Goal: Task Accomplishment & Management: Use online tool/utility

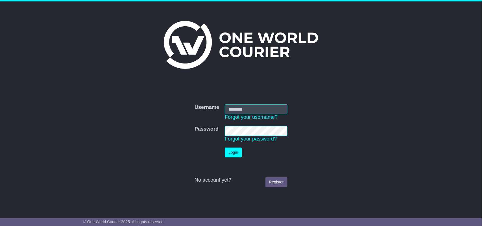
type input "**********"
click at [237, 153] on button "Login" at bounding box center [233, 153] width 17 height 10
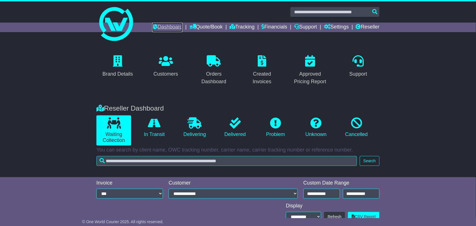
click at [167, 27] on link "Dashboard" at bounding box center [167, 28] width 30 height 10
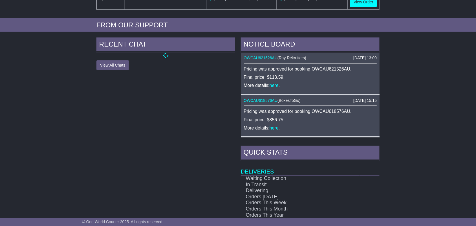
scroll to position [205, 0]
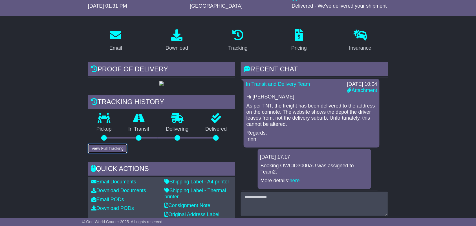
click at [106, 146] on button "View Full Tracking" at bounding box center [107, 149] width 39 height 10
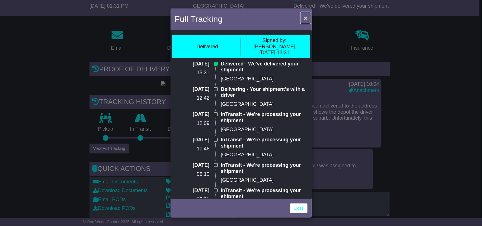
click at [308, 17] on button "×" at bounding box center [305, 18] width 9 height 12
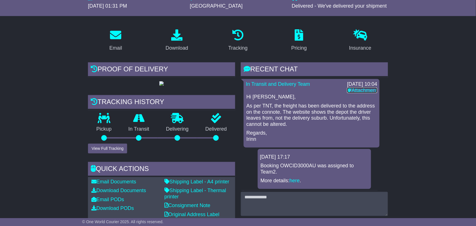
click at [369, 88] on link "Attachment" at bounding box center [362, 90] width 30 height 6
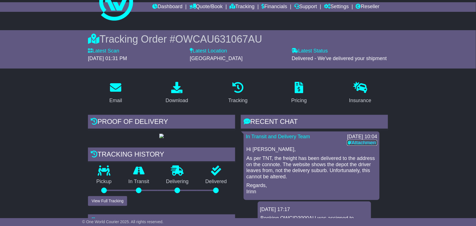
scroll to position [81, 0]
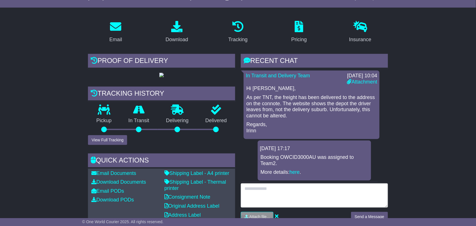
click at [293, 199] on textarea at bounding box center [314, 195] width 147 height 24
type textarea "**********"
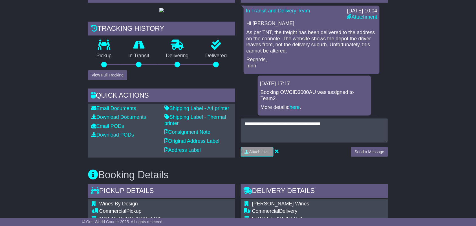
scroll to position [158, 0]
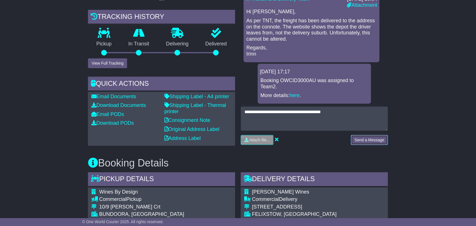
click at [359, 139] on button "Send a Message" at bounding box center [369, 140] width 37 height 10
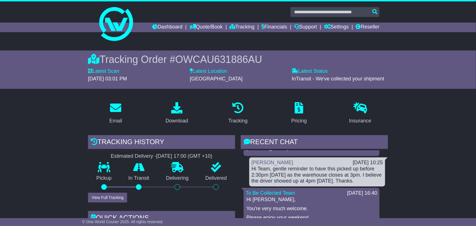
scroll to position [126, 0]
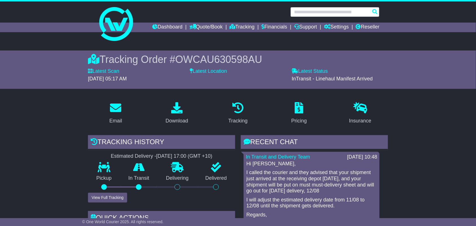
click at [325, 13] on input "text" at bounding box center [335, 12] width 89 height 10
paste input "**********"
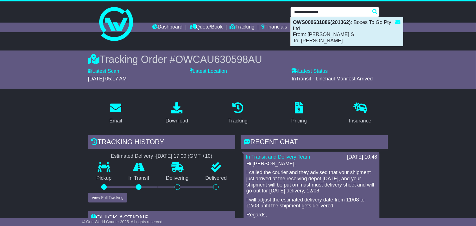
click at [322, 28] on div "OWS000631886(201362) : Boxes To Go Pty Ltd From: Chetana S To: Max Chien" at bounding box center [347, 31] width 112 height 29
type input "**********"
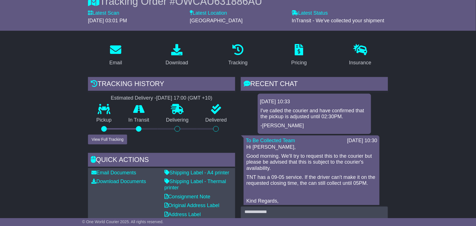
scroll to position [81, 0]
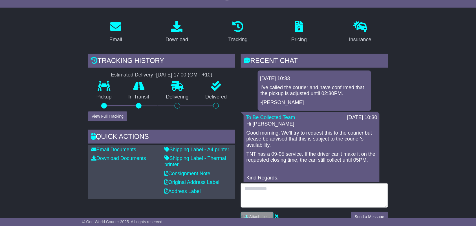
click at [304, 198] on textarea at bounding box center [314, 195] width 147 height 24
type textarea "**********"
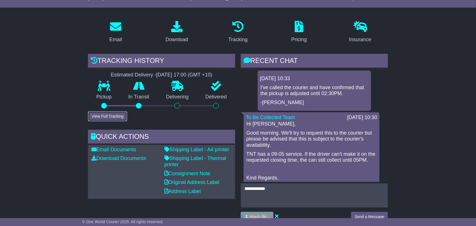
click at [105, 112] on button "View Full Tracking" at bounding box center [107, 116] width 39 height 10
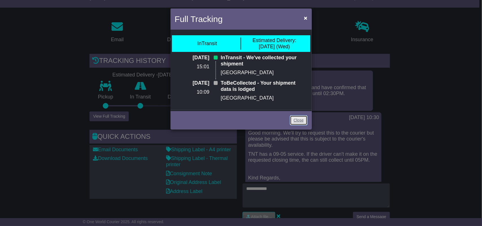
click at [301, 119] on link "Close" at bounding box center [298, 120] width 17 height 10
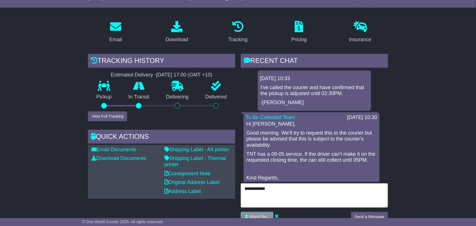
click at [287, 194] on textarea "**********" at bounding box center [314, 195] width 147 height 24
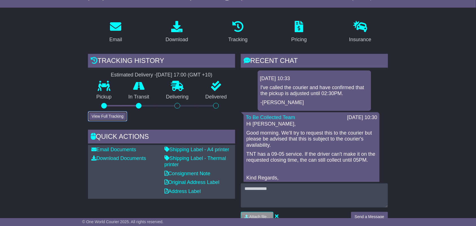
click at [121, 115] on button "View Full Tracking" at bounding box center [107, 116] width 39 height 10
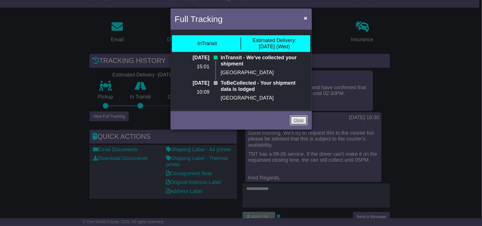
click at [295, 124] on link "Close" at bounding box center [298, 120] width 17 height 10
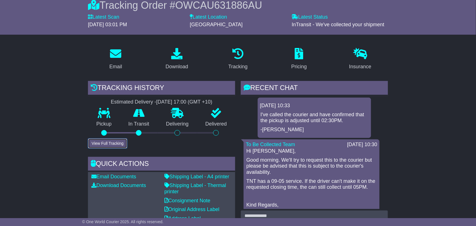
scroll to position [0, 0]
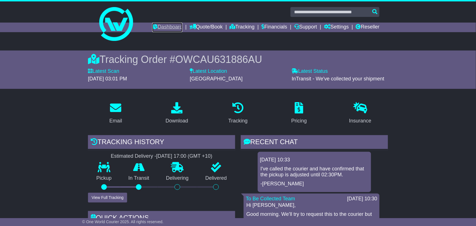
click at [162, 25] on link "Dashboard" at bounding box center [167, 28] width 30 height 10
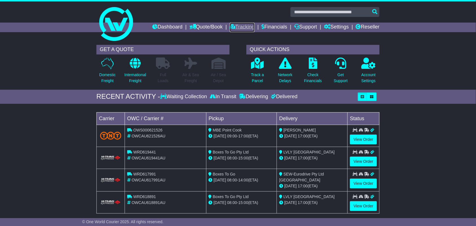
click at [239, 26] on link "Tracking" at bounding box center [242, 28] width 25 height 10
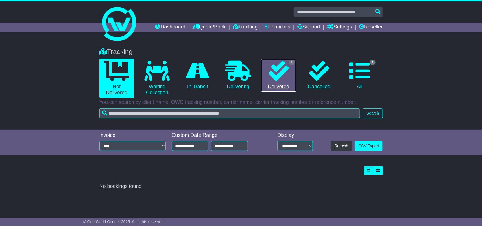
click at [272, 78] on icon at bounding box center [278, 71] width 20 height 20
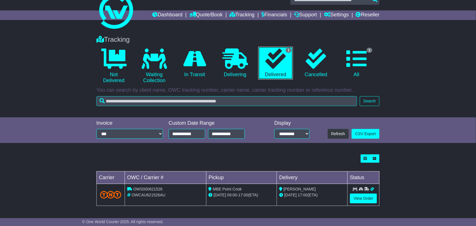
scroll to position [13, 0]
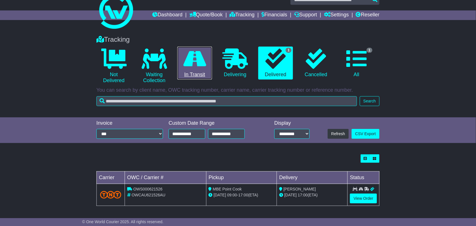
click at [189, 64] on icon at bounding box center [194, 59] width 23 height 20
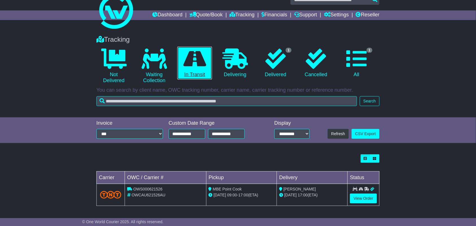
click at [189, 64] on icon at bounding box center [194, 59] width 23 height 20
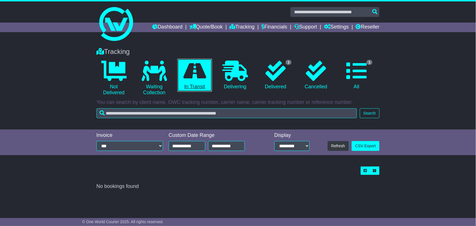
scroll to position [0, 0]
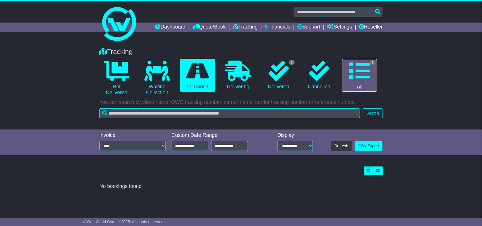
click at [350, 67] on icon at bounding box center [359, 71] width 20 height 20
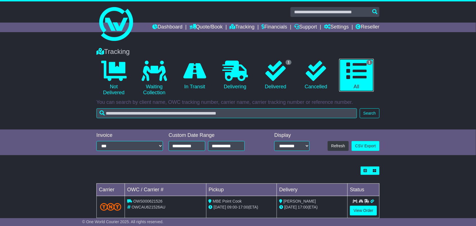
scroll to position [13, 0]
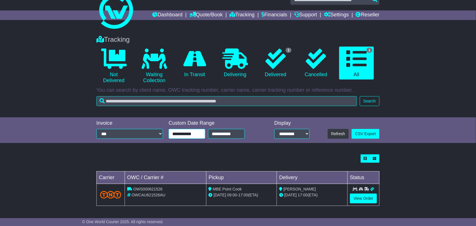
click at [198, 134] on input "**********" at bounding box center [187, 134] width 37 height 10
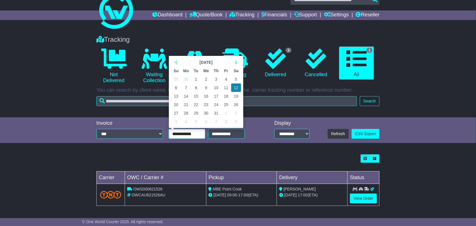
click at [197, 79] on td "1" at bounding box center [196, 79] width 10 height 8
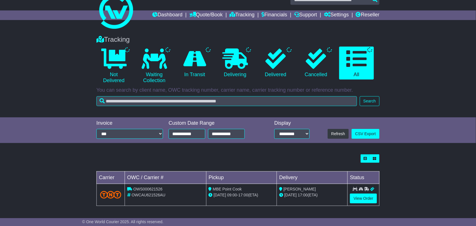
type input "**********"
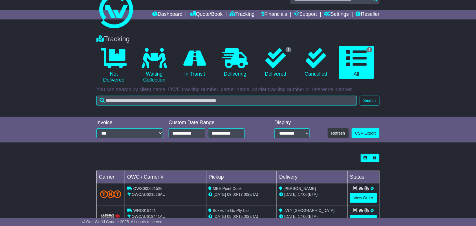
scroll to position [0, 0]
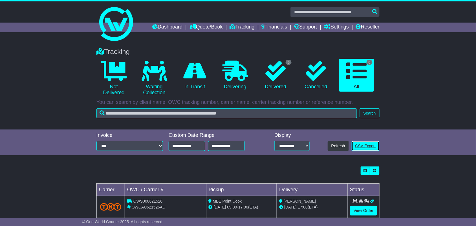
click at [363, 144] on link "CSV Export" at bounding box center [366, 146] width 28 height 10
click at [159, 26] on link "Dashboard" at bounding box center [167, 28] width 30 height 10
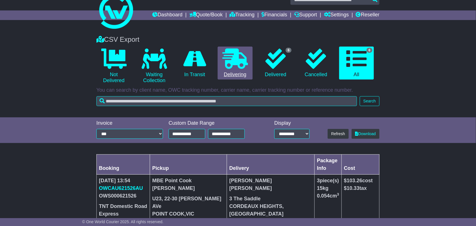
scroll to position [10, 0]
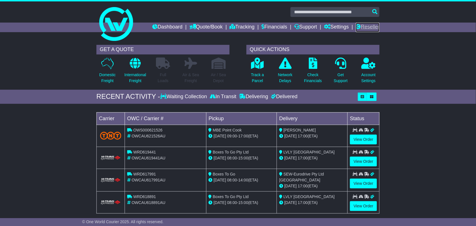
click at [366, 26] on link "Reseller" at bounding box center [368, 28] width 24 height 10
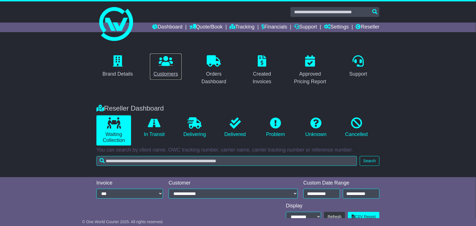
click at [160, 67] on p at bounding box center [166, 61] width 25 height 12
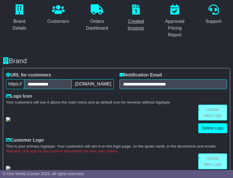
scroll to position [47, 0]
